Goal: Navigation & Orientation: Find specific page/section

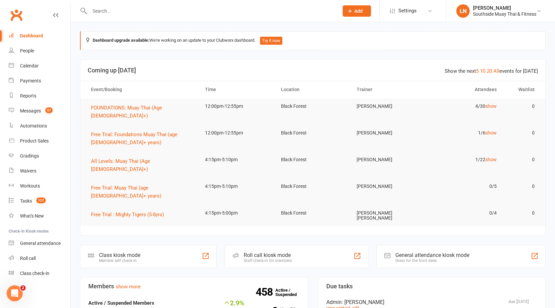
click at [492, 109] on td "4/30 show" at bounding box center [465, 106] width 76 height 16
click at [491, 106] on link "show" at bounding box center [490, 105] width 11 height 5
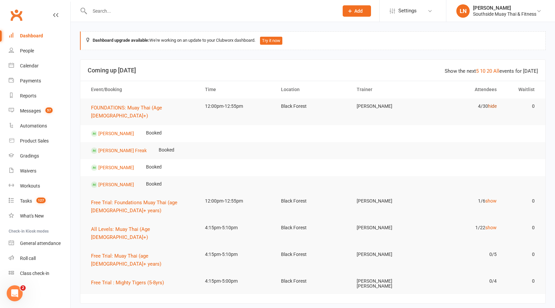
click at [491, 107] on link "hide" at bounding box center [492, 105] width 9 height 5
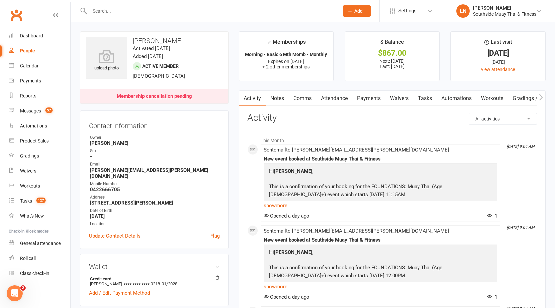
click at [278, 98] on link "Notes" at bounding box center [277, 98] width 23 height 15
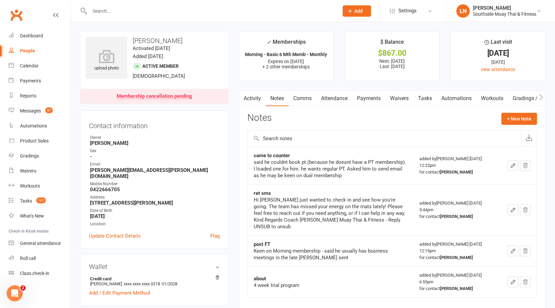
click at [251, 94] on link "Activity" at bounding box center [252, 98] width 27 height 15
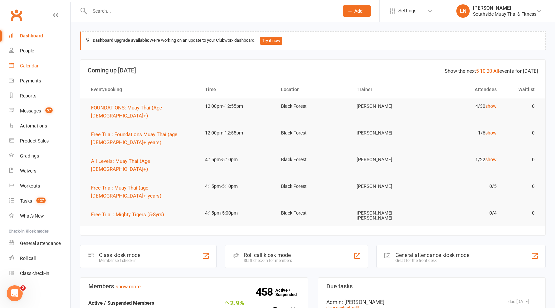
click at [38, 59] on link "Calendar" at bounding box center [40, 65] width 62 height 15
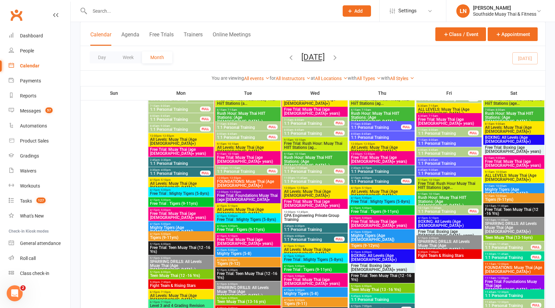
scroll to position [754, 0]
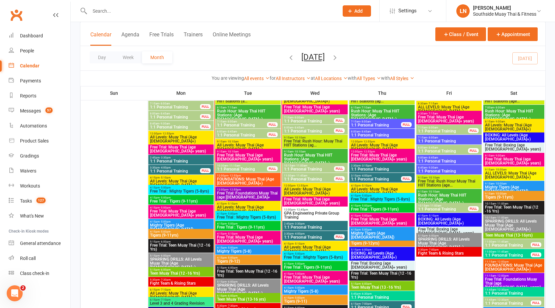
click at [252, 167] on span "1:1 Personal Training" at bounding box center [242, 169] width 51 height 4
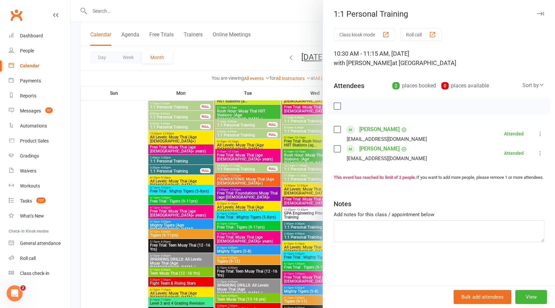
click at [228, 167] on div at bounding box center [313, 154] width 484 height 308
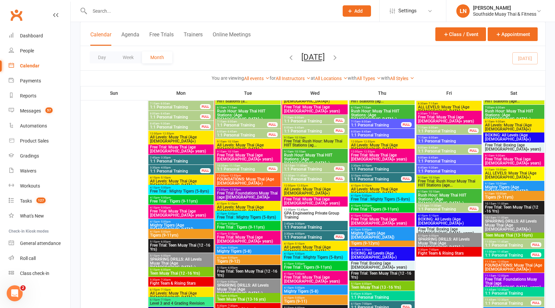
click at [239, 184] on span "FOUNDATIONS: Muay Thai (Age [DEMOGRAPHIC_DATA]+)" at bounding box center [248, 181] width 63 height 8
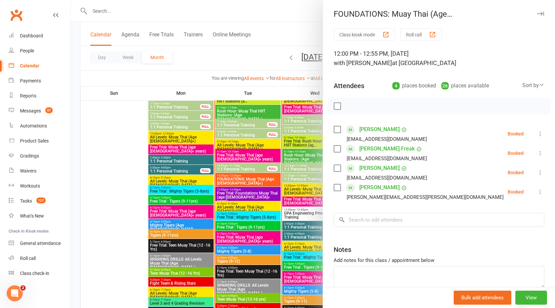
click at [238, 178] on div at bounding box center [313, 154] width 484 height 308
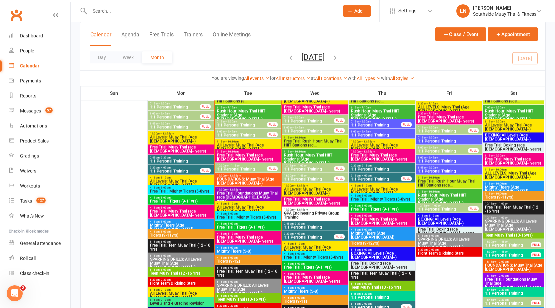
click at [234, 194] on span "Free Trial: Foundations Muay Thai (age [DEMOGRAPHIC_DATA]+ years)" at bounding box center [248, 197] width 63 height 12
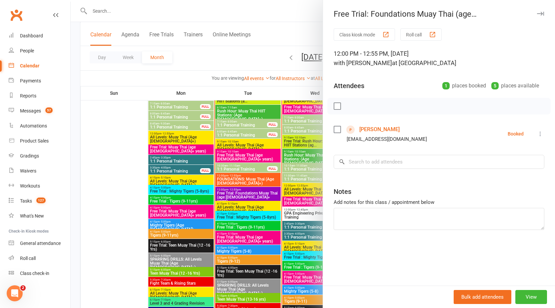
click at [234, 194] on div at bounding box center [313, 154] width 484 height 308
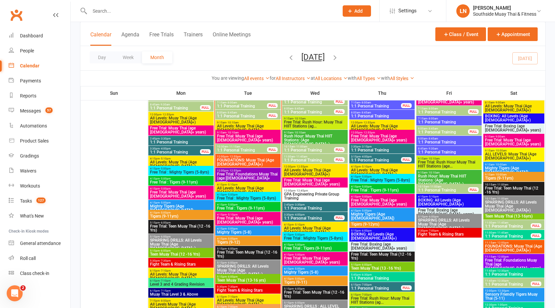
scroll to position [753, 0]
